Goal: Task Accomplishment & Management: Manage account settings

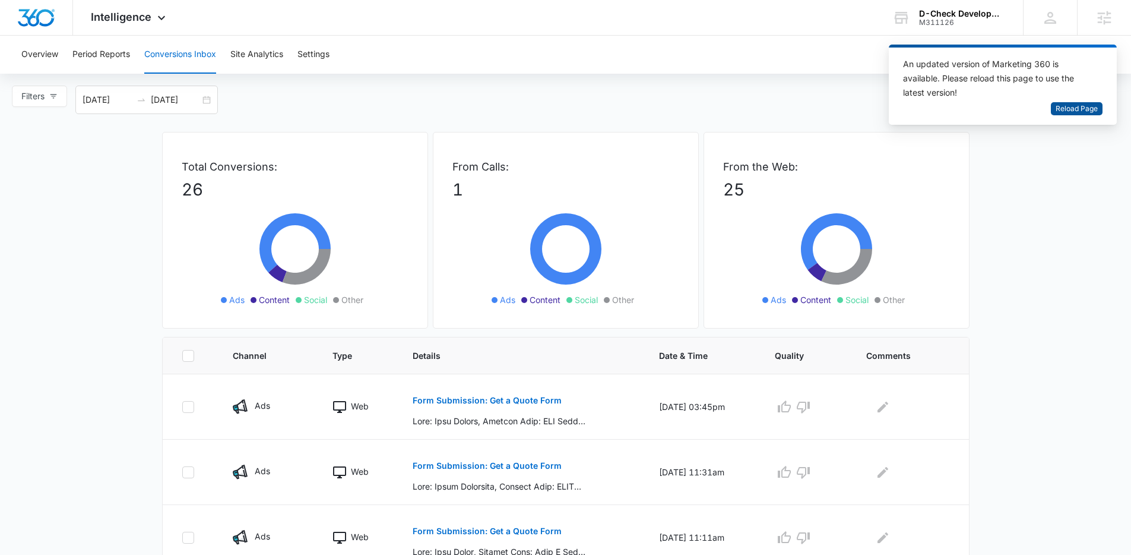
click at [1091, 113] on span "Reload Page" at bounding box center [1077, 108] width 42 height 11
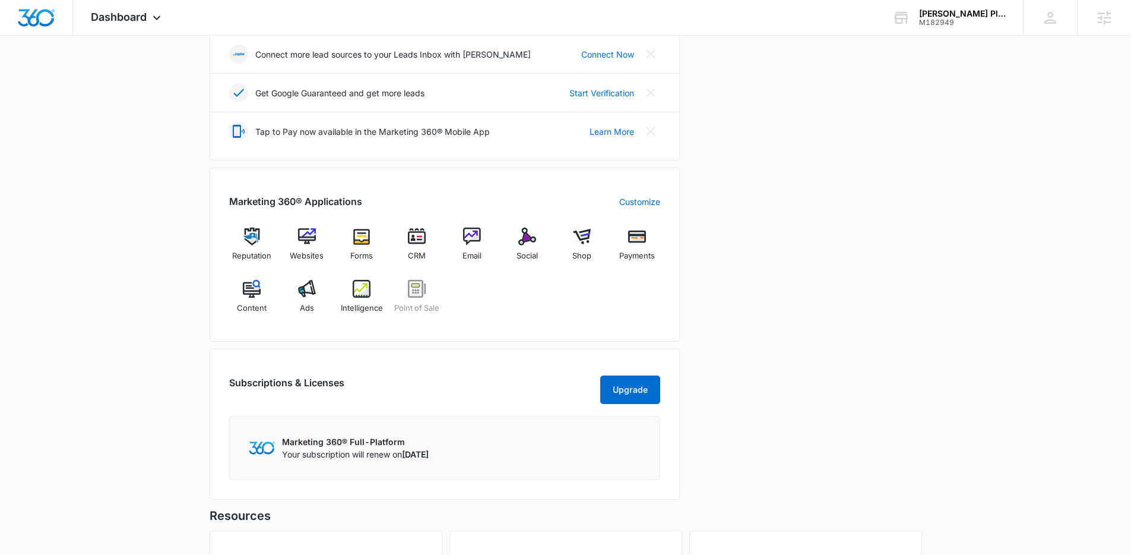
scroll to position [513, 0]
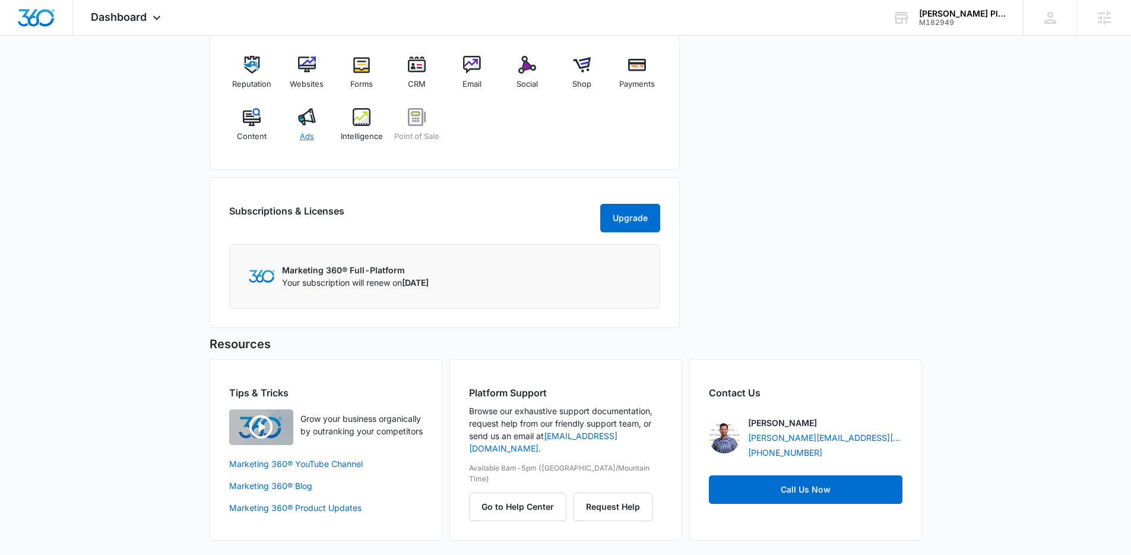
click at [309, 108] on img at bounding box center [307, 117] width 18 height 18
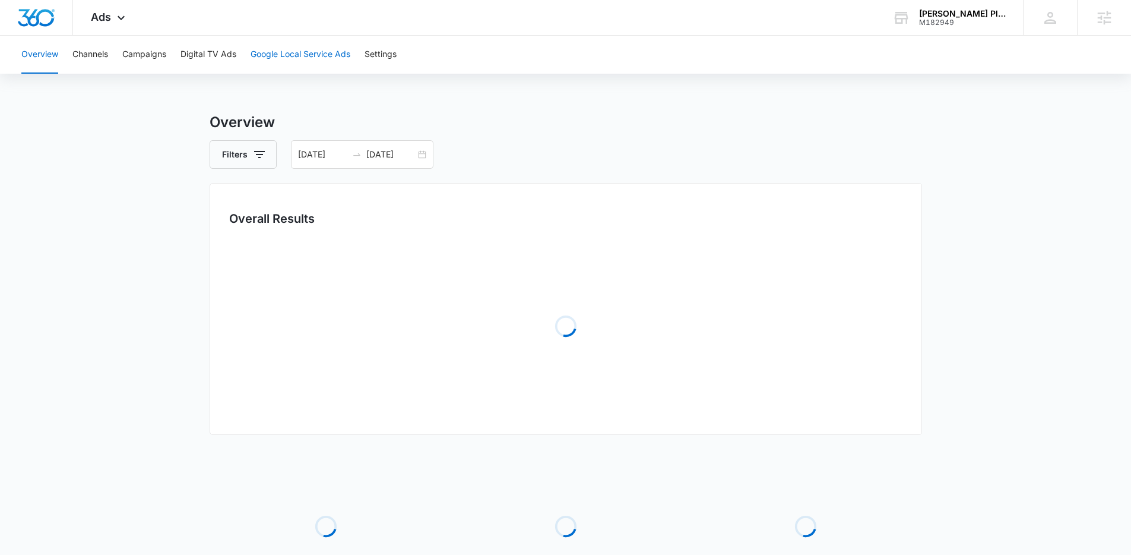
click at [290, 46] on button "Google Local Service Ads" at bounding box center [301, 55] width 100 height 38
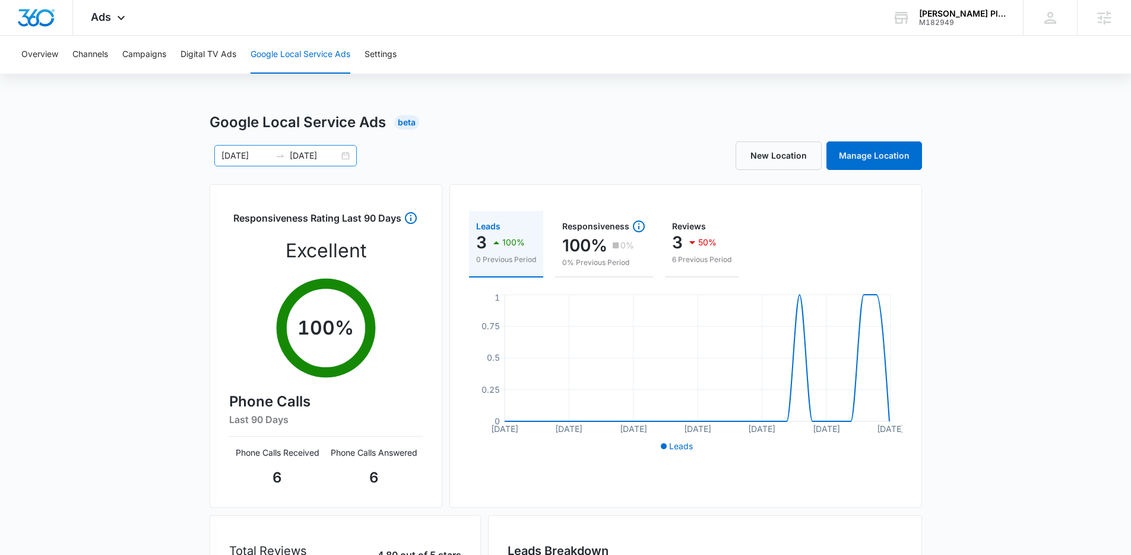
click at [342, 157] on div "07/05/2025 08/04/2025" at bounding box center [285, 155] width 143 height 21
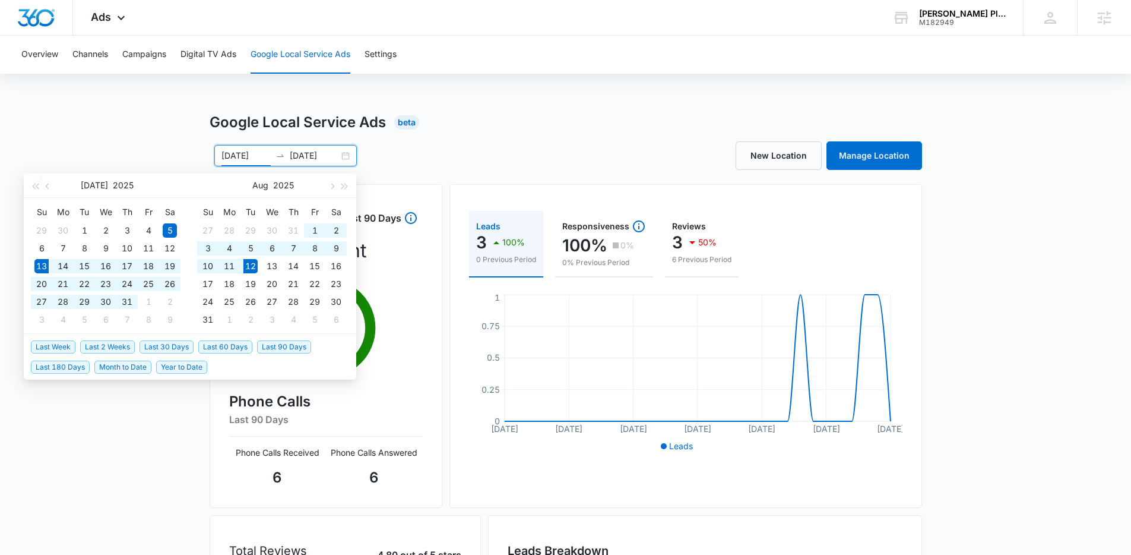
click at [182, 348] on span "Last 30 Days" at bounding box center [167, 346] width 54 height 13
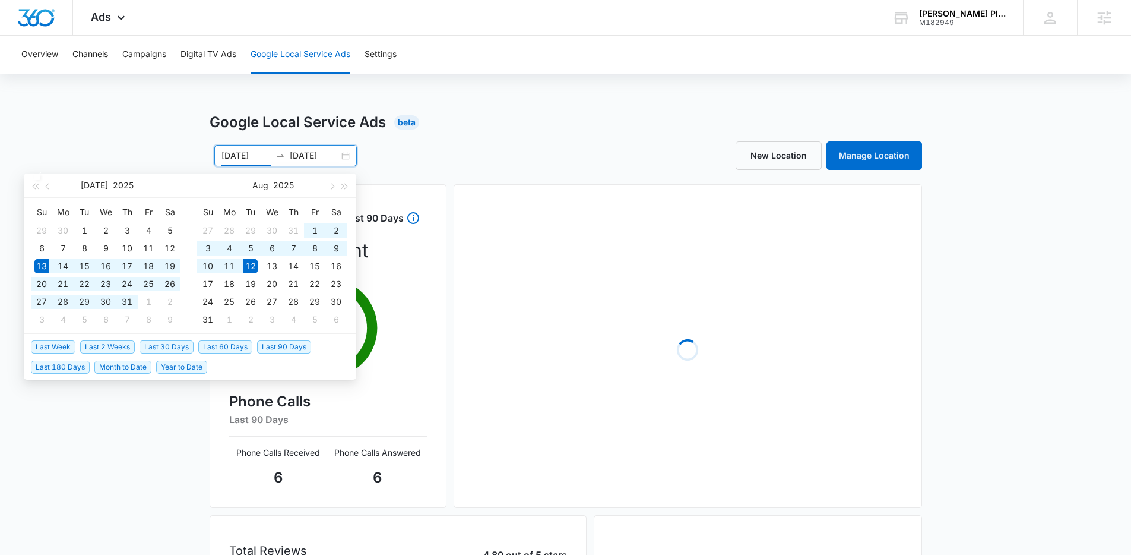
type input "[DATE]"
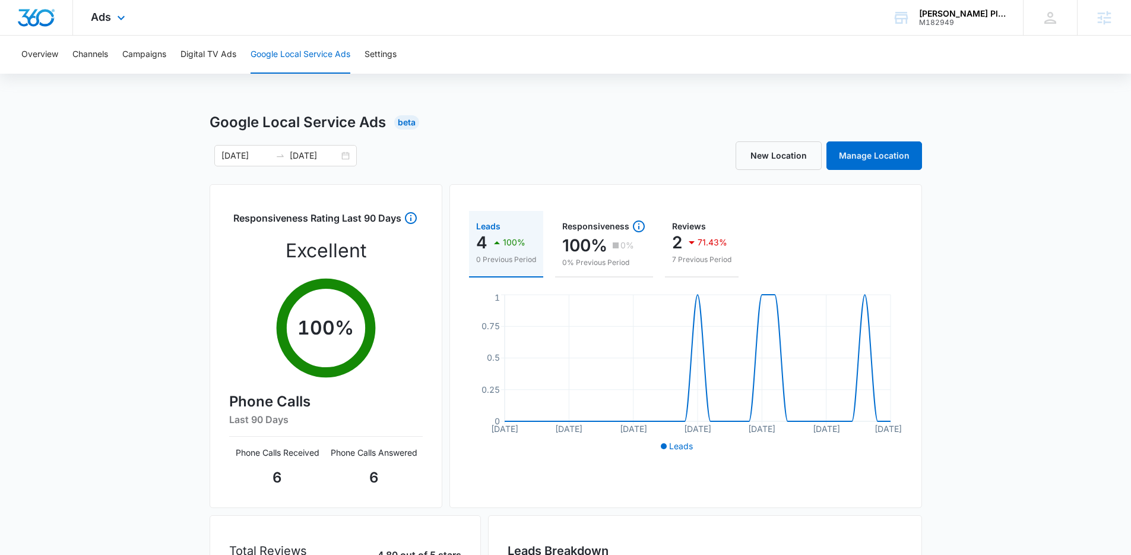
click at [112, 24] on div "Ads Apps Reputation Websites Forms CRM Email Social Shop Payments POS Content A…" at bounding box center [109, 17] width 73 height 35
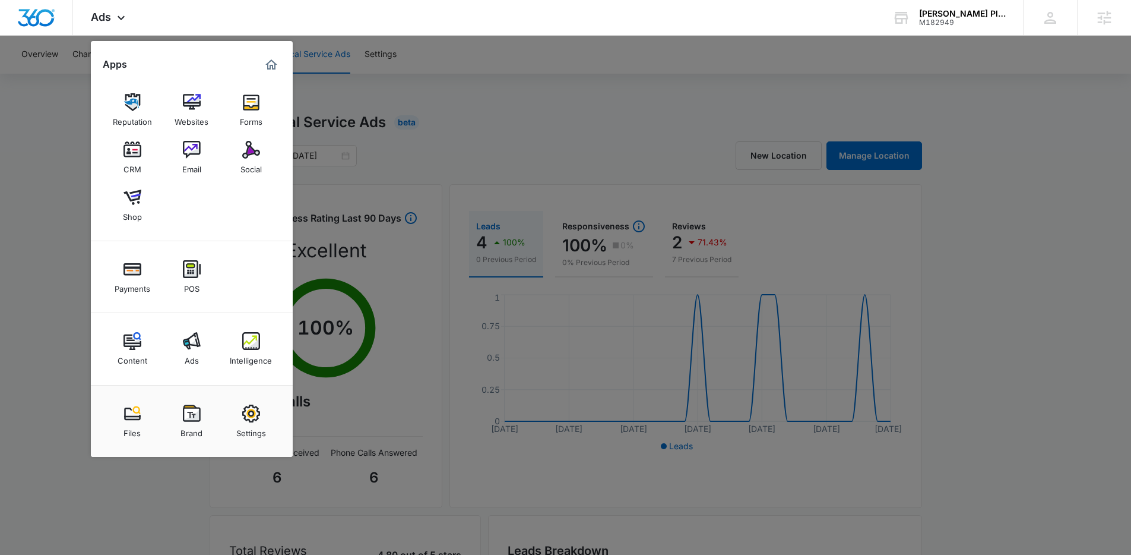
click at [373, 95] on div at bounding box center [565, 277] width 1131 height 555
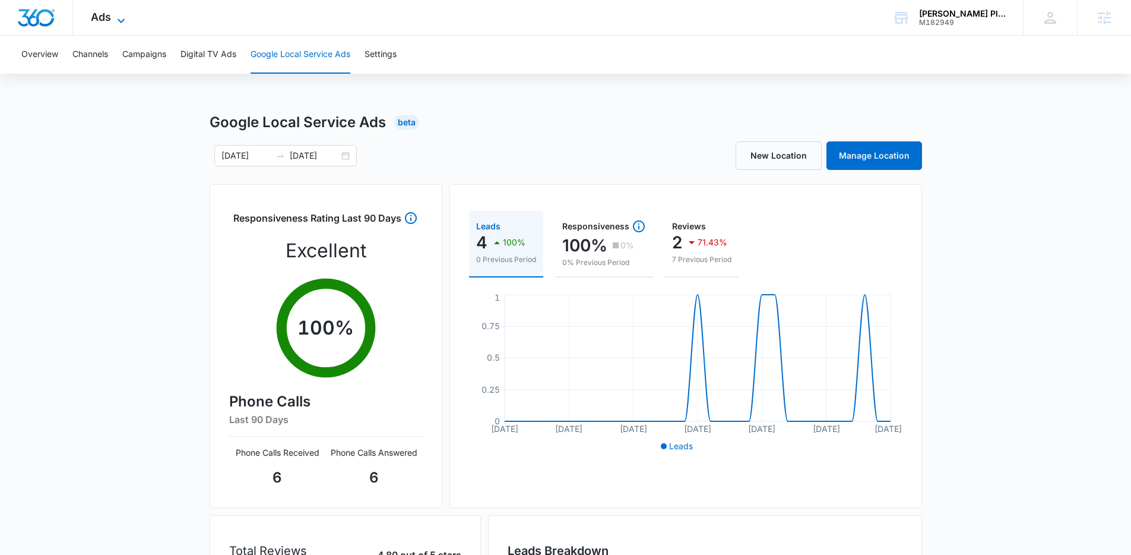
click at [96, 15] on span "Ads" at bounding box center [101, 17] width 20 height 12
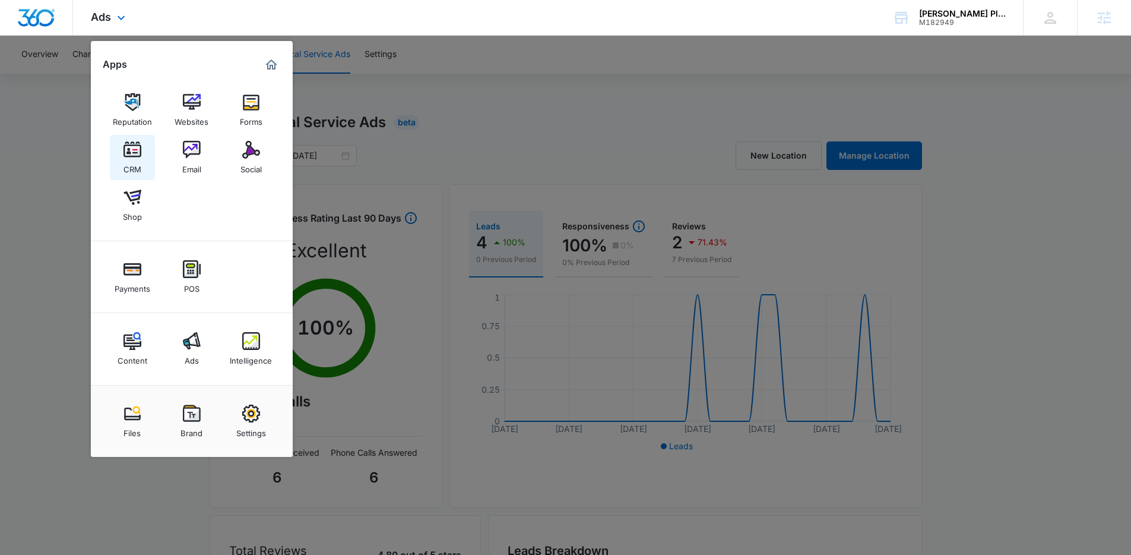
click at [131, 147] on img at bounding box center [133, 150] width 18 height 18
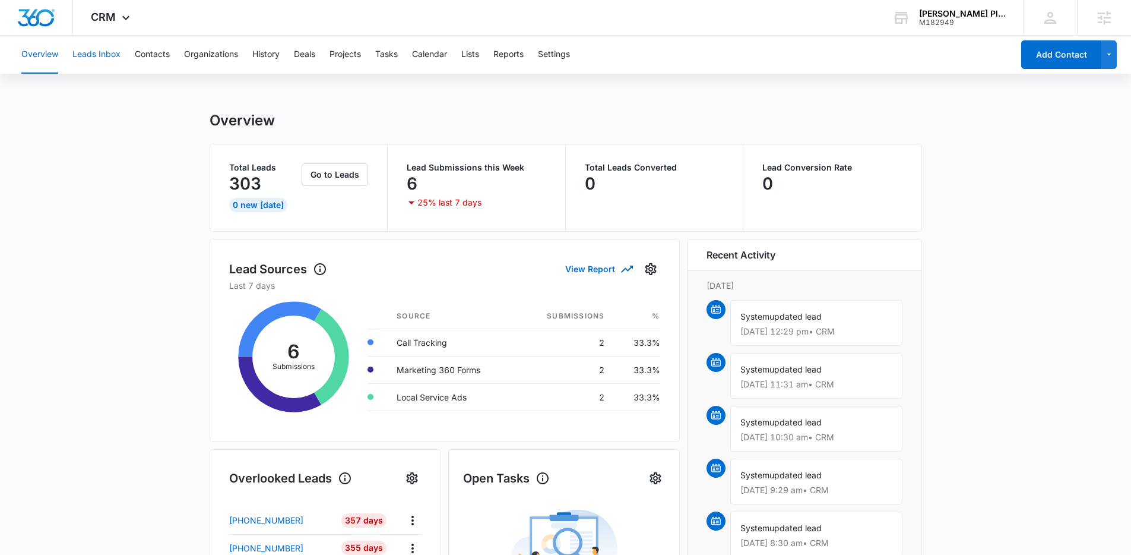
click at [112, 55] on button "Leads Inbox" at bounding box center [96, 55] width 48 height 38
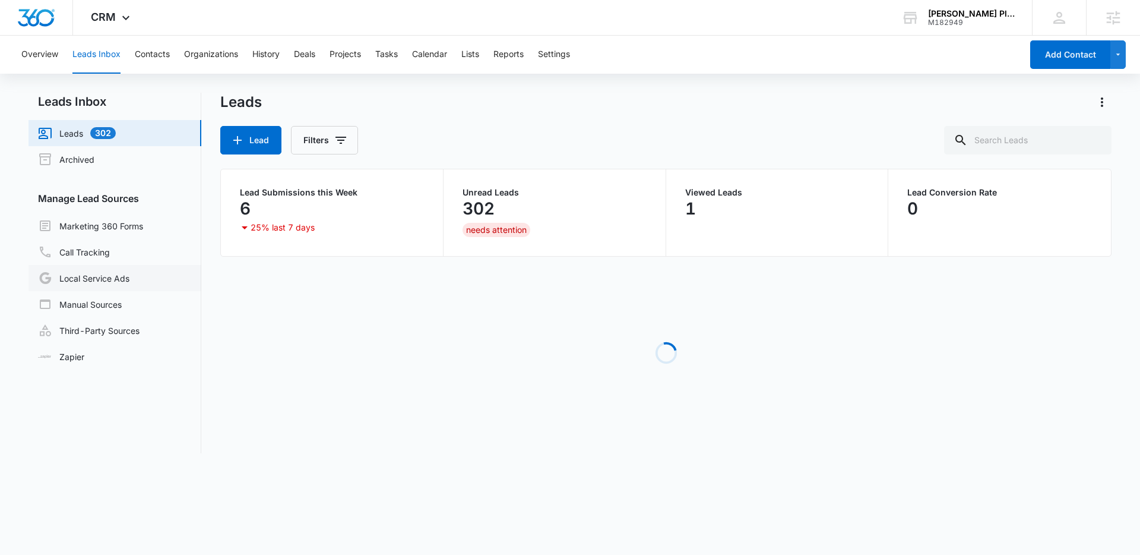
click at [121, 284] on link "Local Service Ads" at bounding box center [83, 278] width 91 height 14
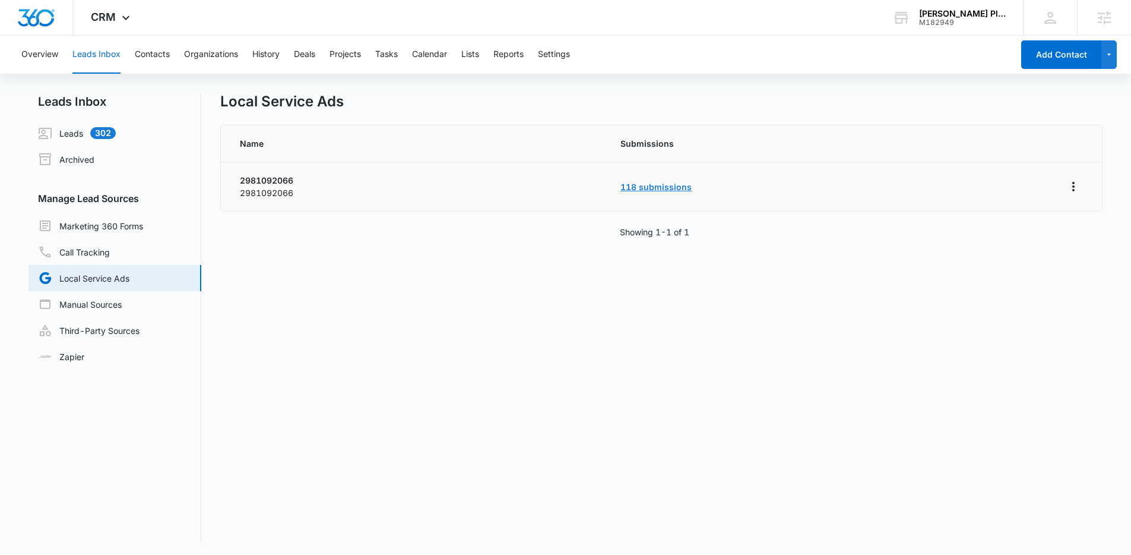
click at [653, 185] on link "118 submissions" at bounding box center [656, 187] width 71 height 10
